Goal: Obtain resource: Obtain resource

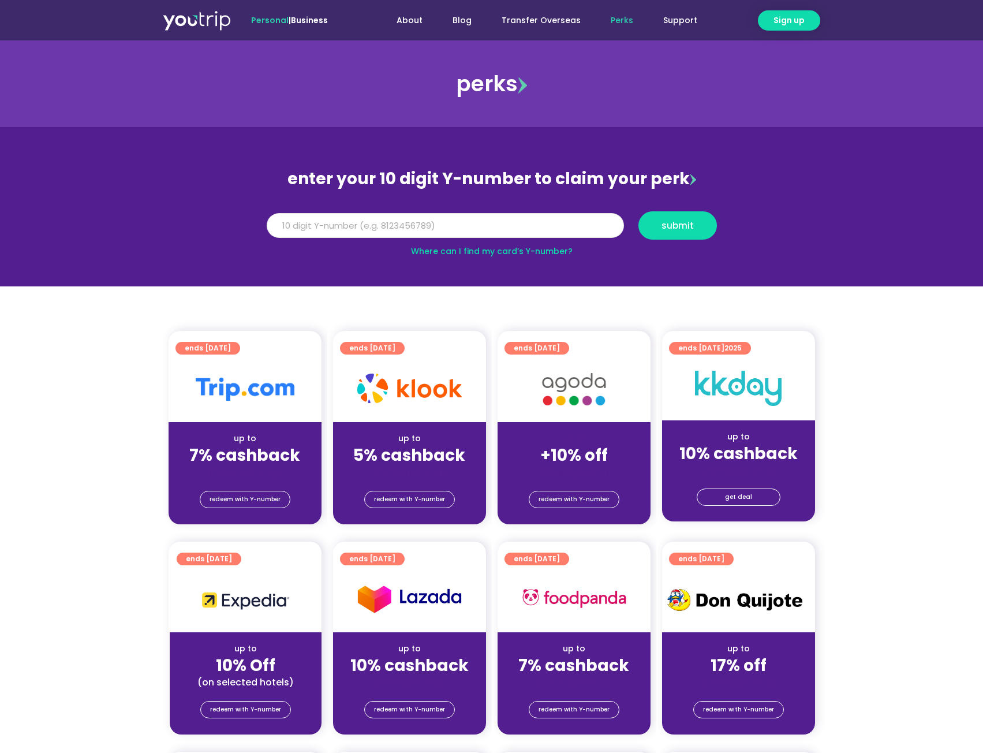
click at [460, 220] on input "Y Number" at bounding box center [445, 225] width 357 height 25
type input "8172012492"
click at [699, 224] on span "submit" at bounding box center [678, 225] width 59 height 9
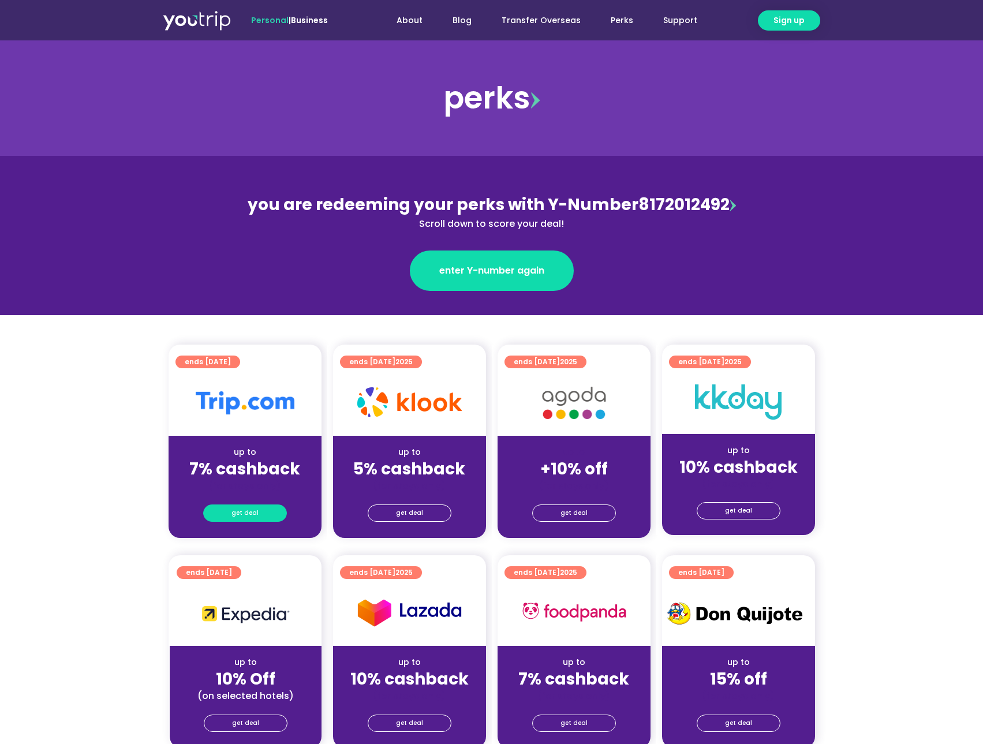
click at [239, 512] on span "get deal" at bounding box center [245, 513] width 27 height 16
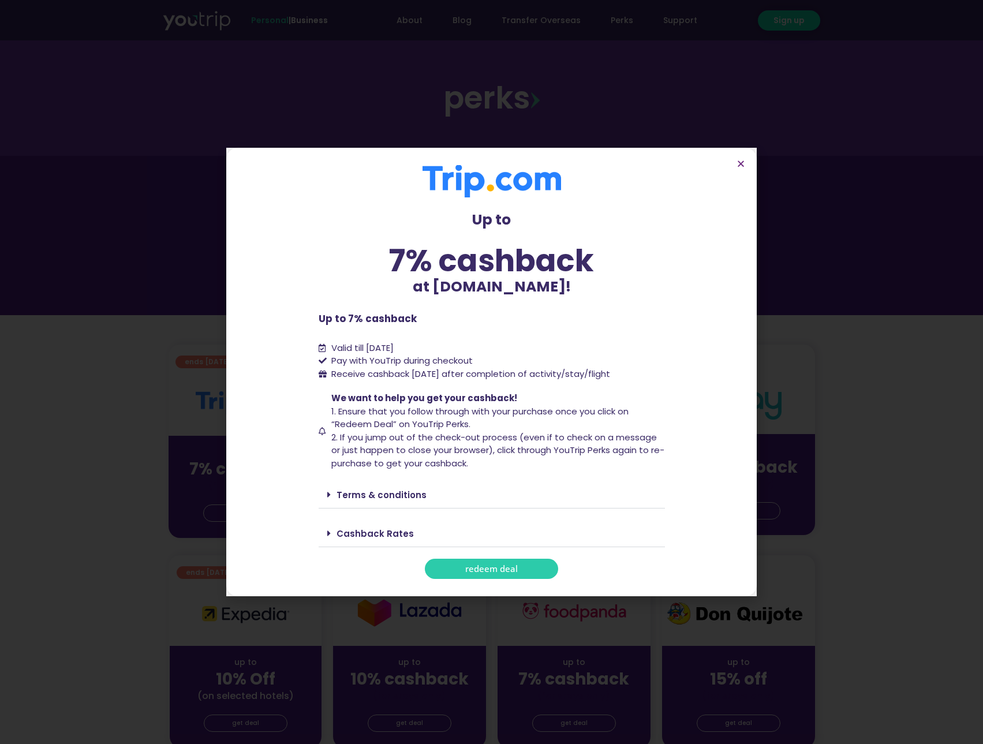
click at [515, 566] on span "redeem deal" at bounding box center [491, 569] width 53 height 9
click at [741, 163] on icon "Close" at bounding box center [741, 163] width 9 height 9
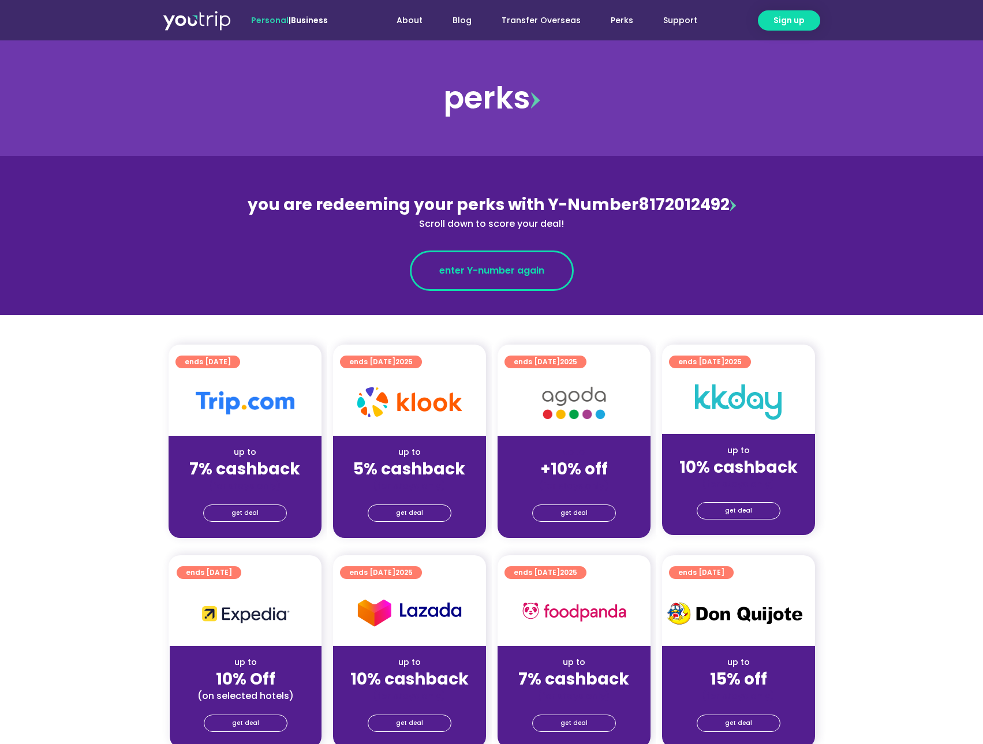
click at [498, 280] on link "enter Y-number again" at bounding box center [492, 271] width 164 height 40
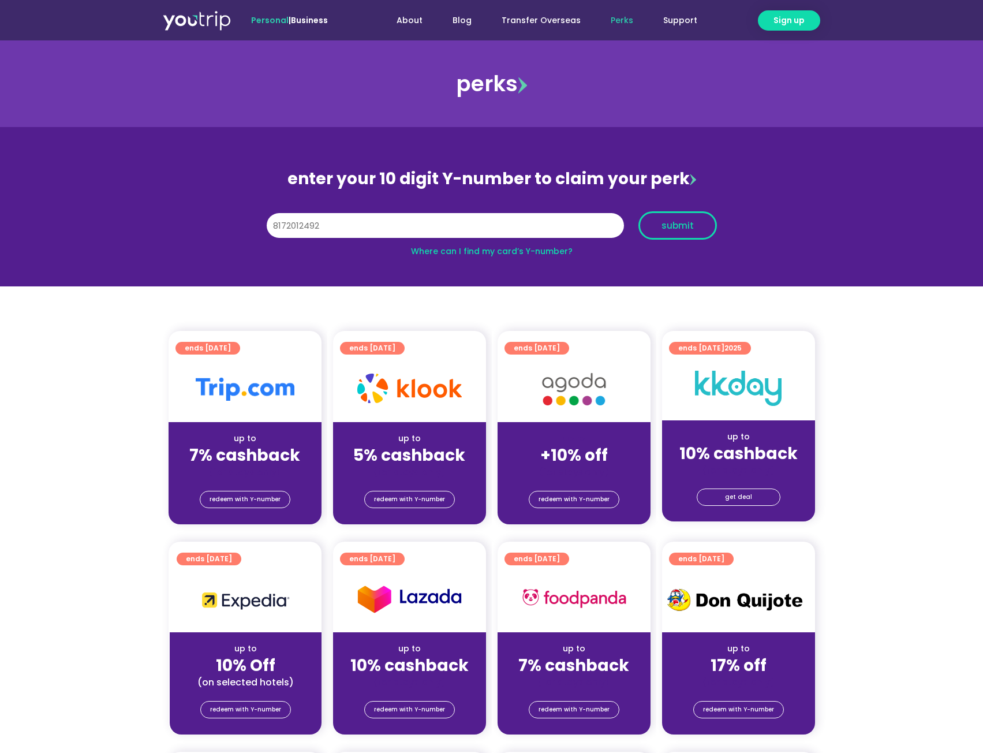
type input "8172012492"
click at [694, 228] on span "submit" at bounding box center [678, 225] width 59 height 9
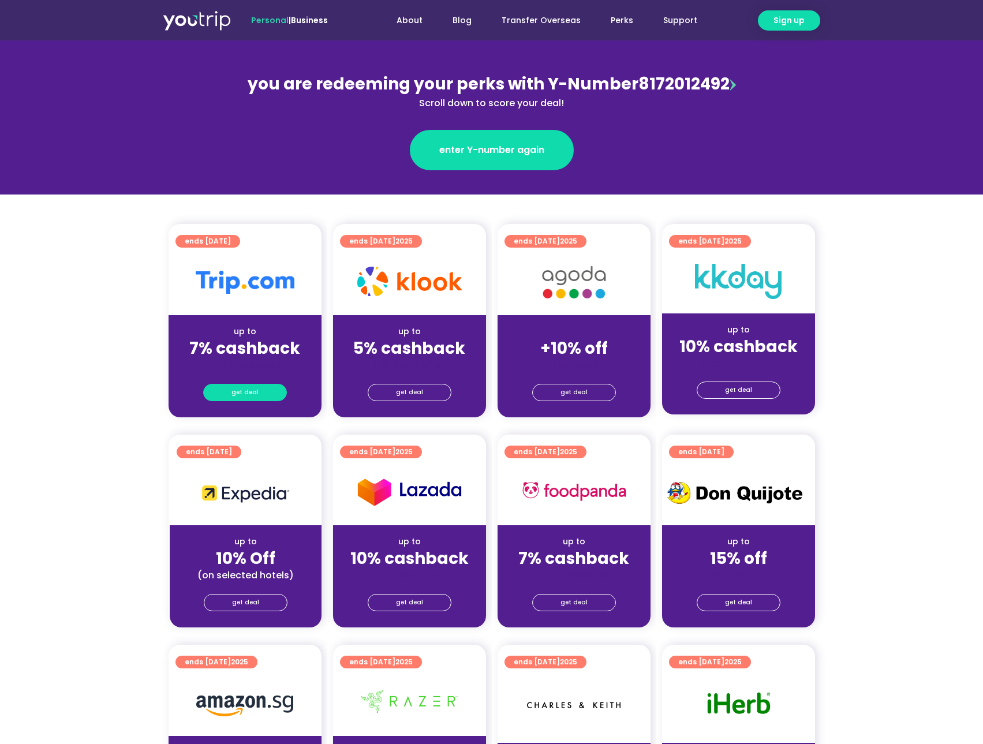
scroll to position [173, 0]
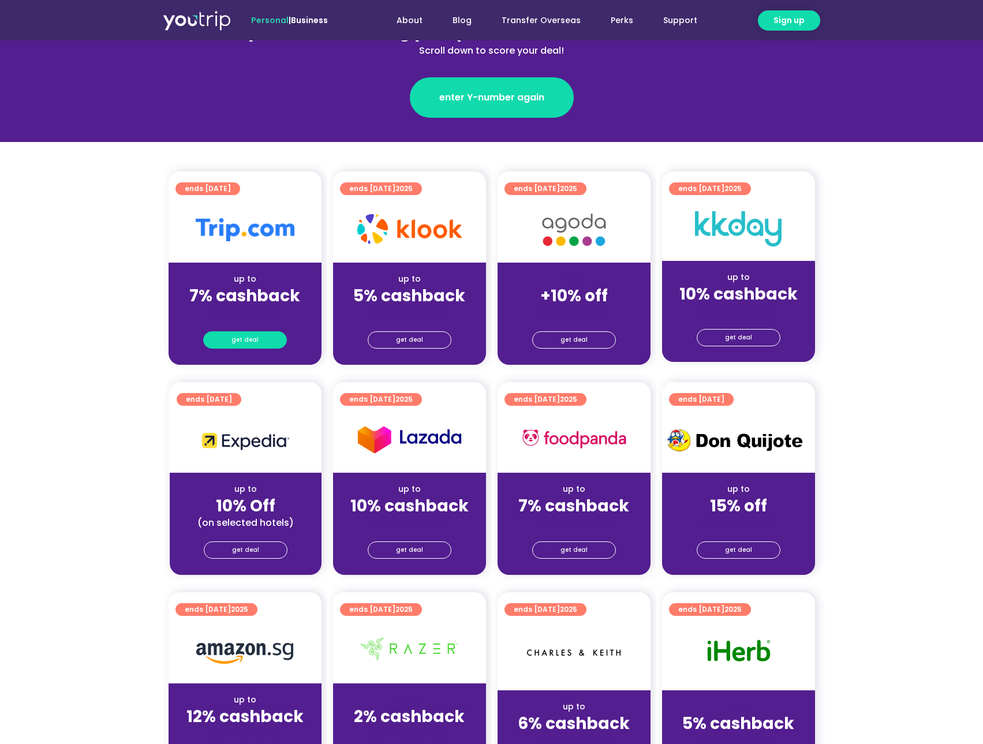
click at [256, 342] on span "get deal" at bounding box center [245, 340] width 27 height 16
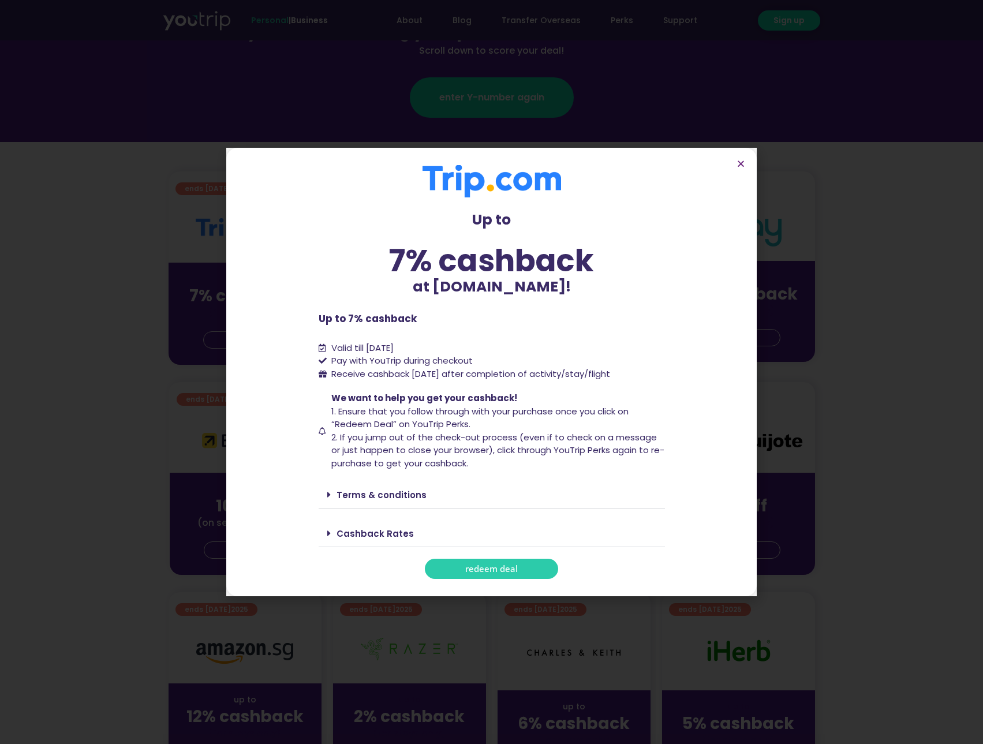
click at [492, 568] on span "redeem deal" at bounding box center [491, 569] width 53 height 9
